Goal: Information Seeking & Learning: Check status

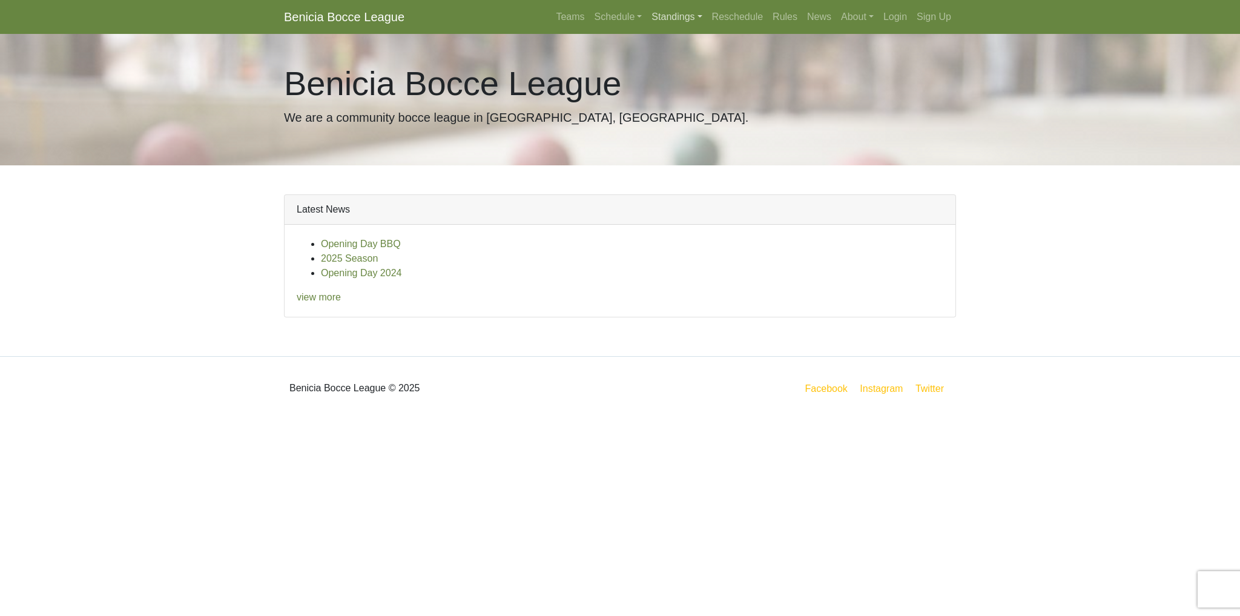
click at [663, 16] on link "Standings" at bounding box center [676, 17] width 60 height 24
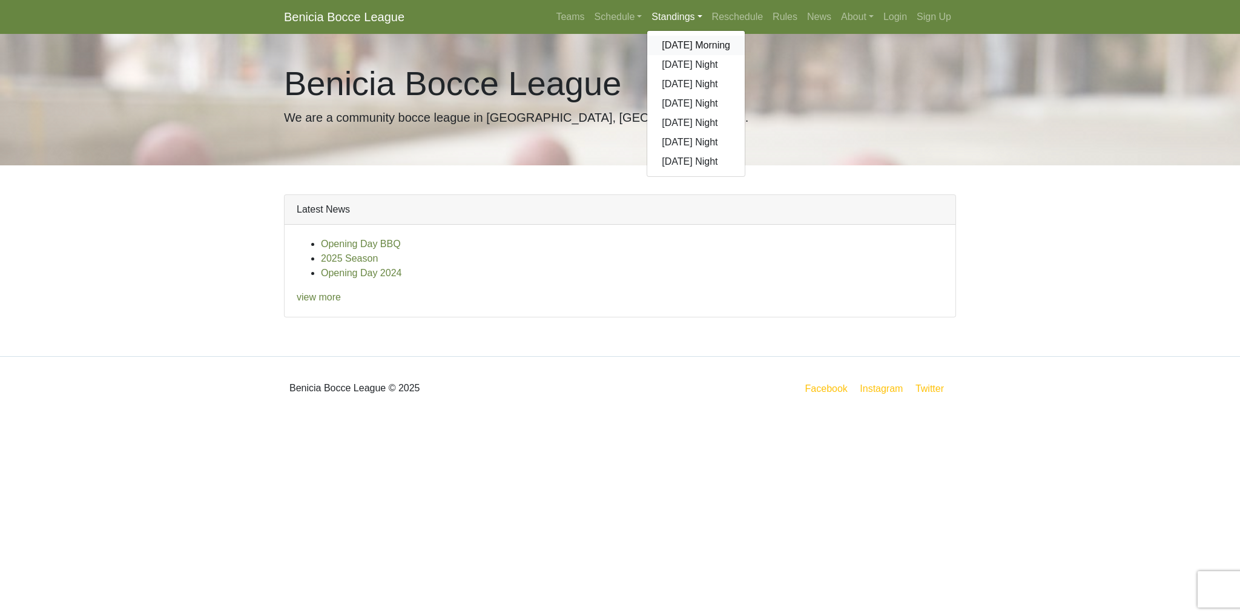
click at [670, 40] on link "[DATE] Morning" at bounding box center [695, 45] width 97 height 19
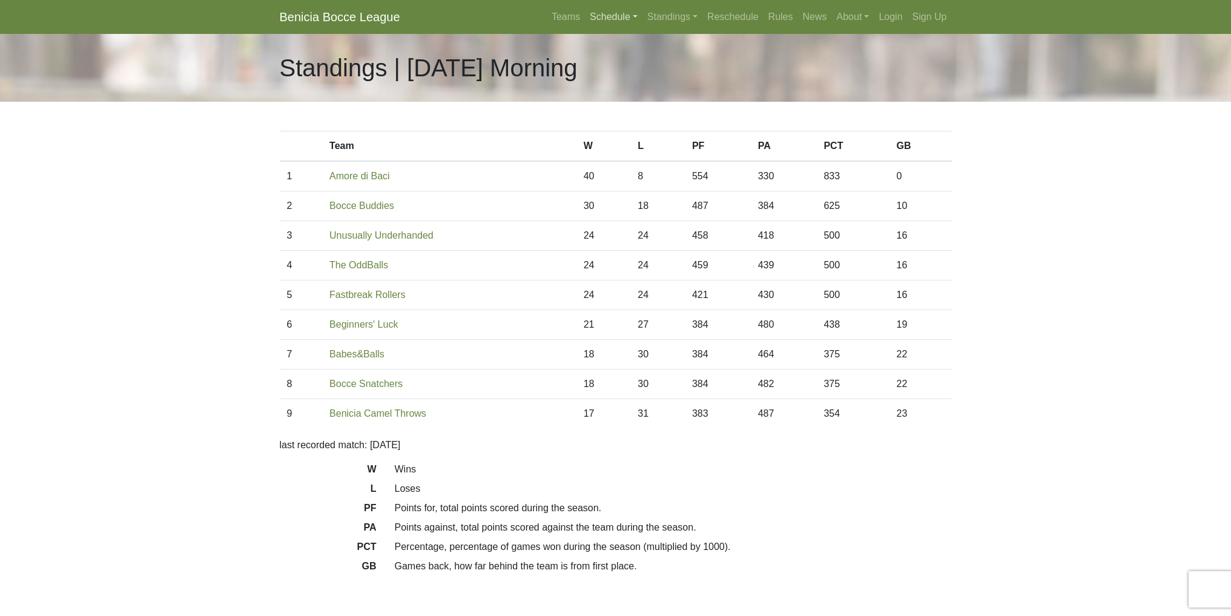
click at [623, 16] on link "Schedule" at bounding box center [614, 17] width 58 height 24
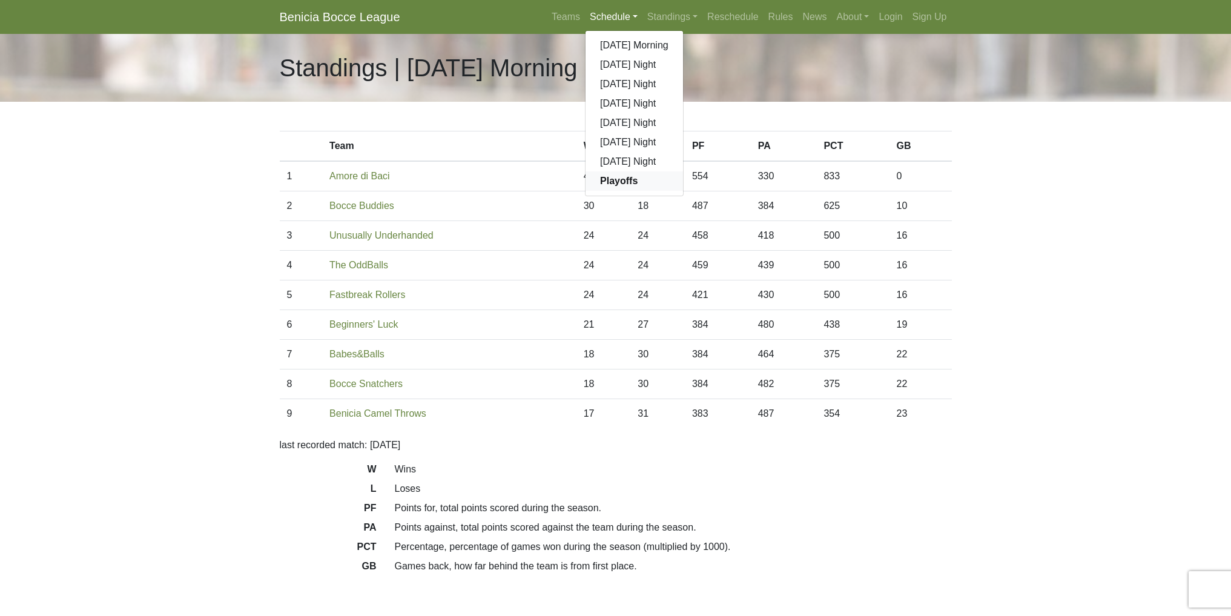
click at [619, 190] on link "Playoffs" at bounding box center [633, 180] width 97 height 19
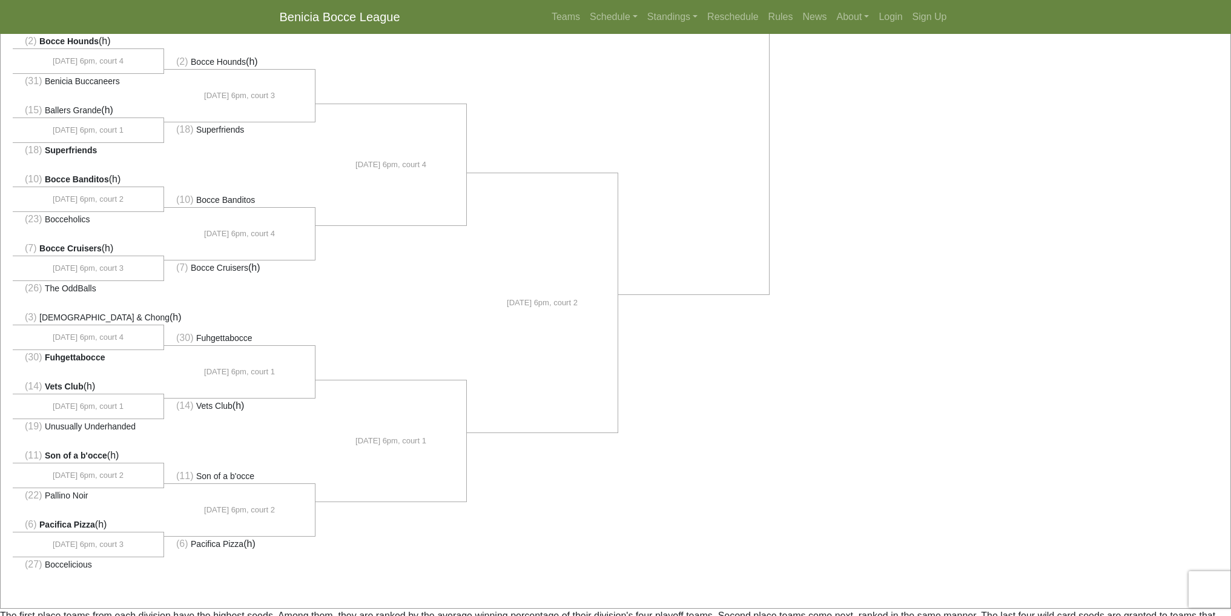
scroll to position [666, 0]
